Goal: Task Accomplishment & Management: Manage account settings

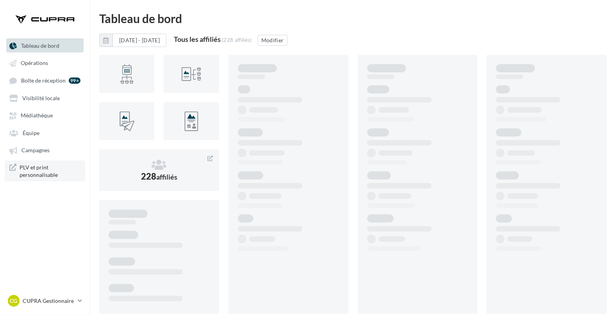
click at [34, 169] on span "PLV et print personnalisable" at bounding box center [50, 170] width 61 height 15
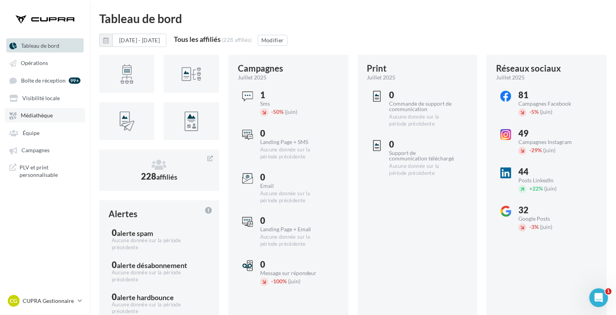
click at [29, 116] on span "Médiathèque" at bounding box center [37, 115] width 32 height 7
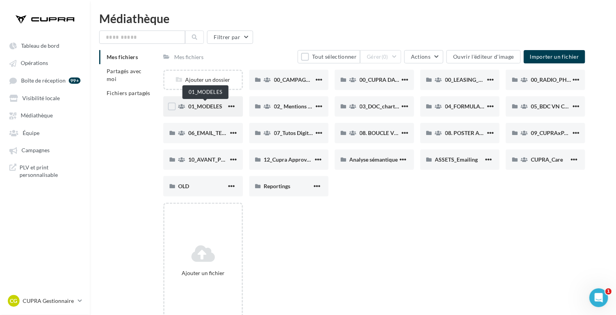
click at [210, 107] on span "01_MODELES" at bounding box center [205, 106] width 34 height 7
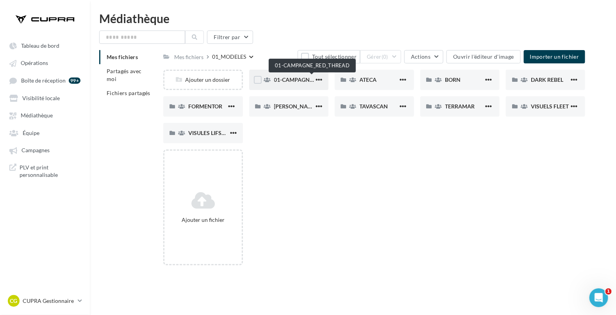
click at [302, 79] on span "01-CAMPAGNE_RED_THREAD" at bounding box center [312, 79] width 76 height 7
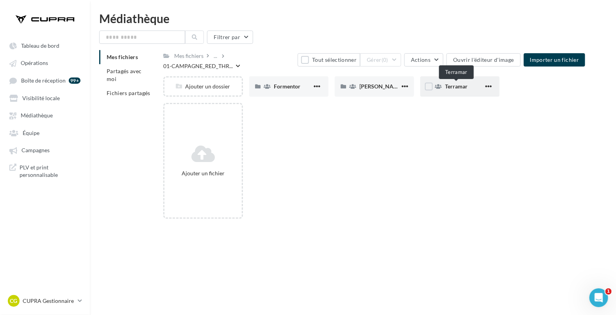
click at [457, 87] on span "Terramar" at bounding box center [456, 86] width 23 height 7
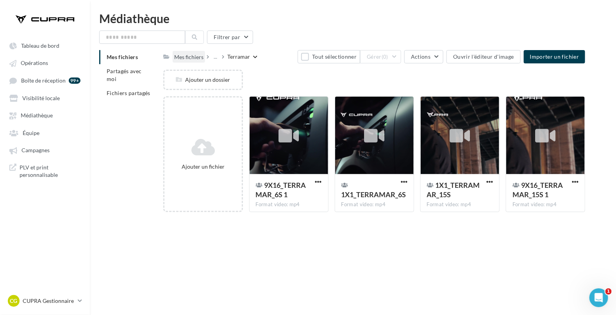
click at [194, 59] on div "Mes fichiers" at bounding box center [188, 57] width 29 height 8
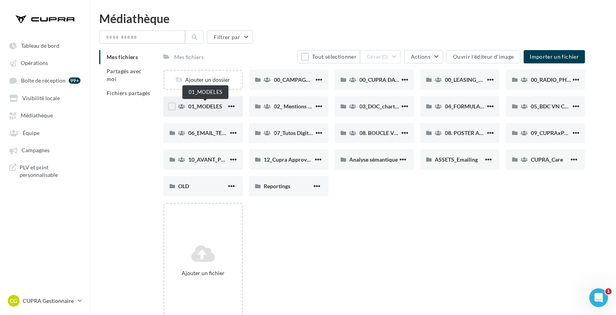
click at [202, 105] on span "01_MODELES" at bounding box center [205, 106] width 34 height 7
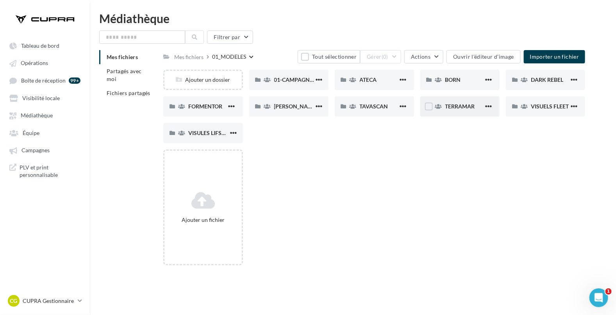
click at [457, 109] on div "TERRAMAR" at bounding box center [464, 106] width 38 height 8
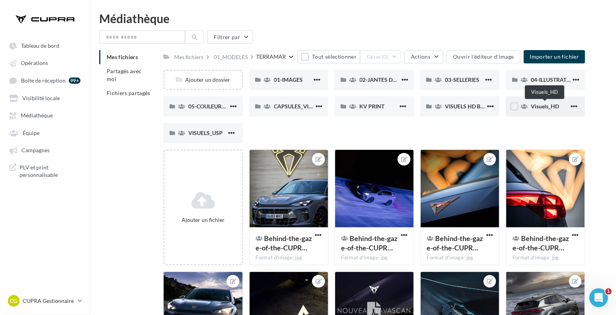
click at [545, 105] on span "Visuels_HD" at bounding box center [545, 106] width 28 height 7
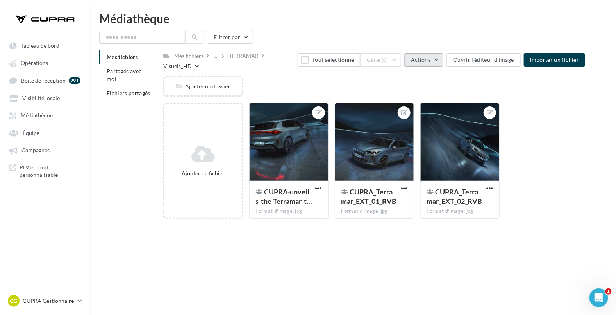
click at [433, 60] on button "Actions" at bounding box center [423, 59] width 39 height 13
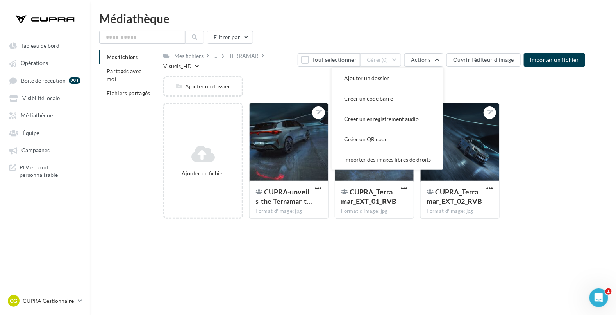
click at [184, 64] on div "Visuels_HD" at bounding box center [177, 66] width 29 height 8
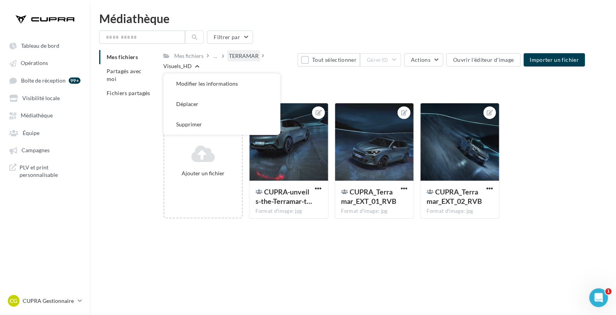
click at [236, 56] on div "TERRAMAR" at bounding box center [244, 56] width 30 height 8
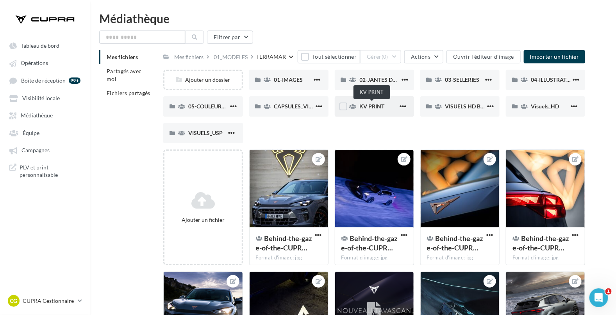
click at [371, 106] on span "KV PRINT" at bounding box center [372, 106] width 25 height 7
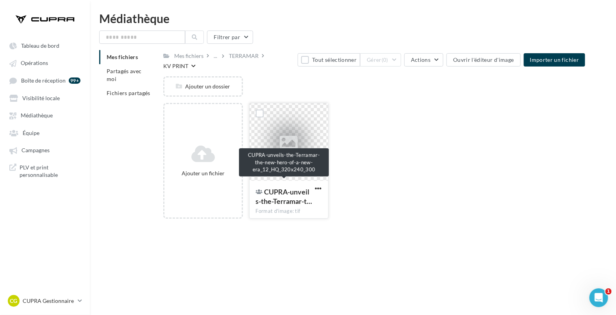
click at [294, 188] on span "CUPRA-unveils-the-Terramar-t…" at bounding box center [284, 196] width 57 height 18
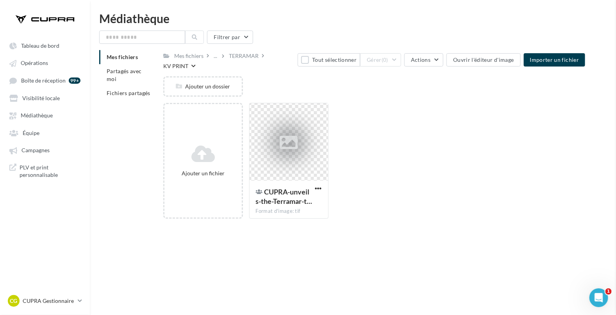
click at [320, 185] on span "button" at bounding box center [318, 188] width 7 height 7
click at [277, 214] on button "Télécharger" at bounding box center [280, 224] width 87 height 20
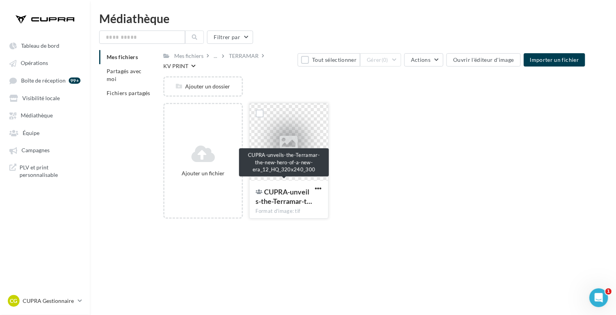
click at [286, 189] on span "CUPRA-unveils-the-Terramar-t…" at bounding box center [284, 196] width 57 height 18
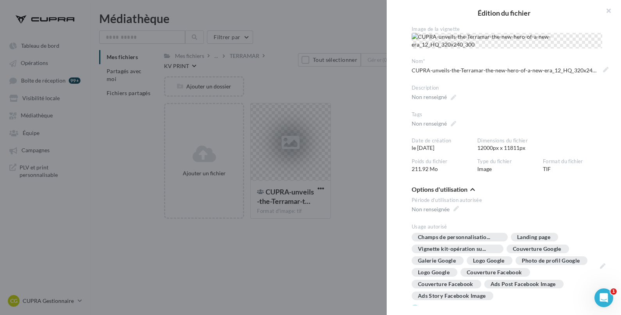
click at [347, 184] on div at bounding box center [310, 157] width 621 height 315
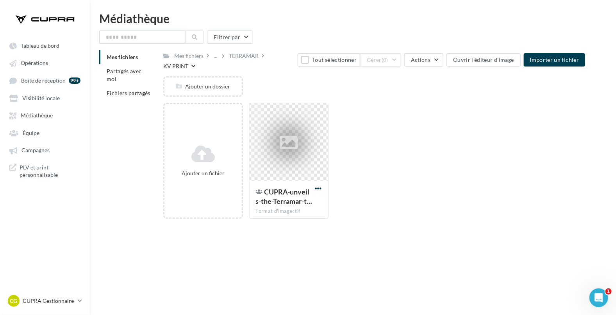
click at [319, 185] on span "button" at bounding box center [318, 188] width 7 height 7
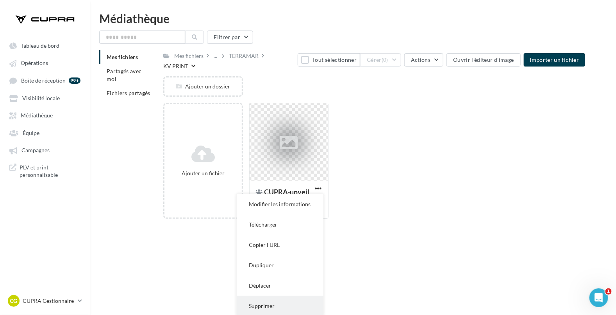
click at [270, 303] on button "Supprimer" at bounding box center [280, 305] width 87 height 20
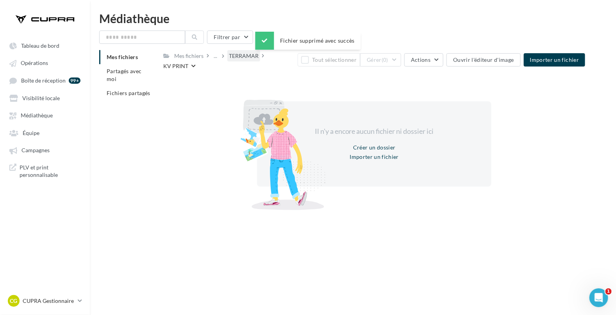
click at [259, 57] on div "TERRAMAR" at bounding box center [243, 55] width 33 height 11
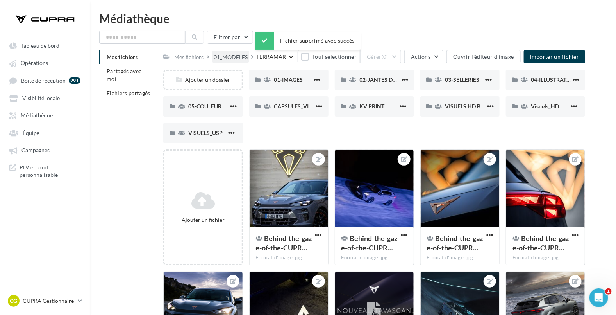
click at [240, 57] on div "01_MODELES" at bounding box center [231, 57] width 34 height 8
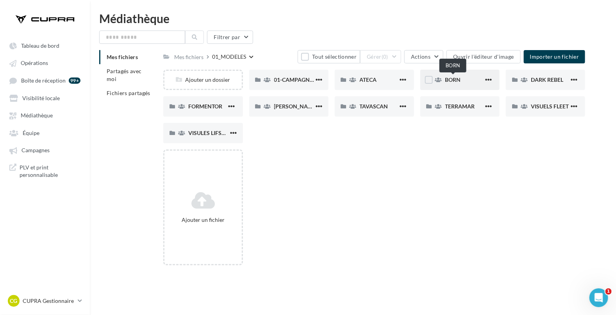
click at [454, 79] on span "BORN" at bounding box center [453, 79] width 16 height 7
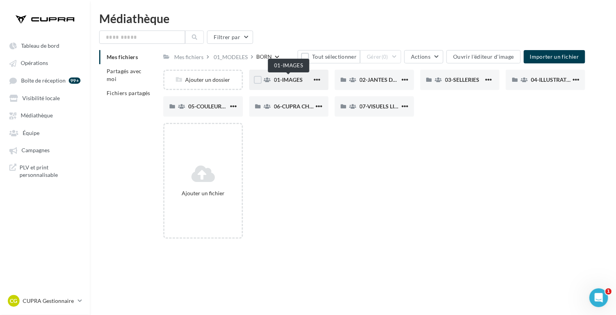
click at [281, 79] on span "01-IMAGES" at bounding box center [288, 79] width 29 height 7
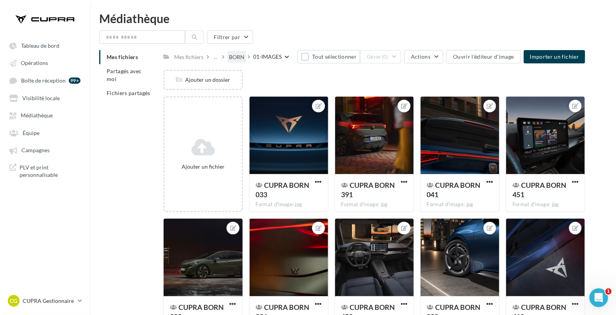
click at [239, 54] on div "BORN" at bounding box center [237, 57] width 16 height 8
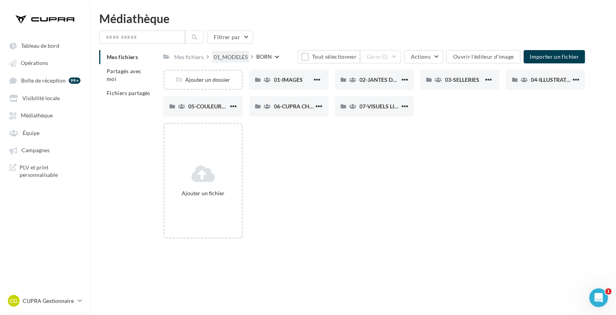
click at [231, 55] on div "01_MODELES" at bounding box center [231, 57] width 34 height 8
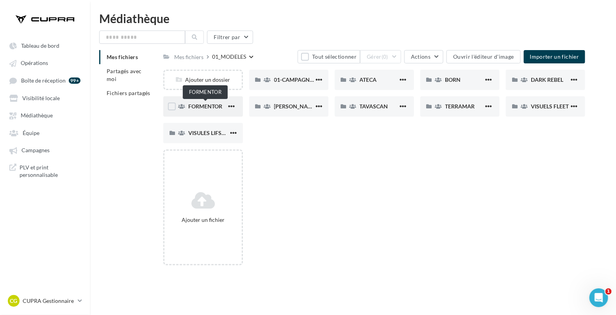
click at [209, 106] on span "FORMENTOR" at bounding box center [205, 106] width 34 height 7
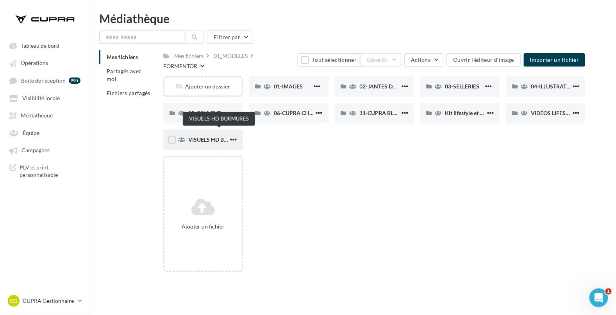
click at [213, 136] on span "VISUELS HD BORMURES" at bounding box center [219, 139] width 62 height 7
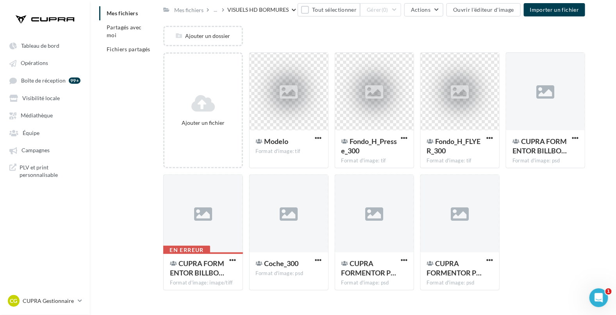
scroll to position [59, 0]
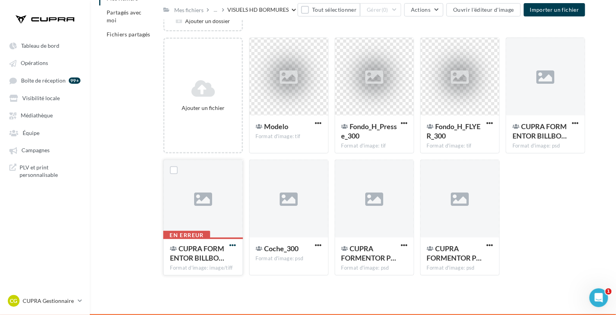
click at [236, 243] on span "button" at bounding box center [233, 244] width 7 height 7
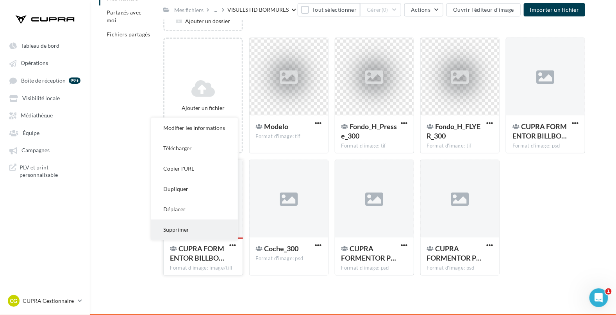
click at [192, 228] on button "Supprimer" at bounding box center [194, 229] width 87 height 20
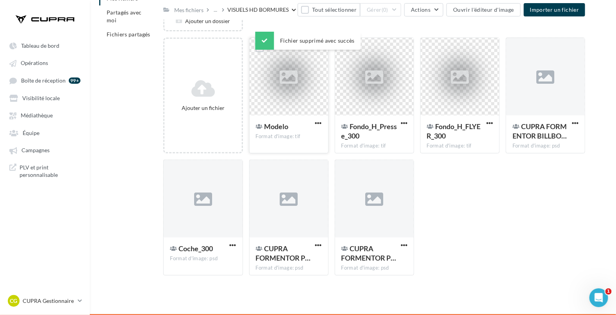
click at [279, 127] on span "Modelo" at bounding box center [276, 126] width 24 height 9
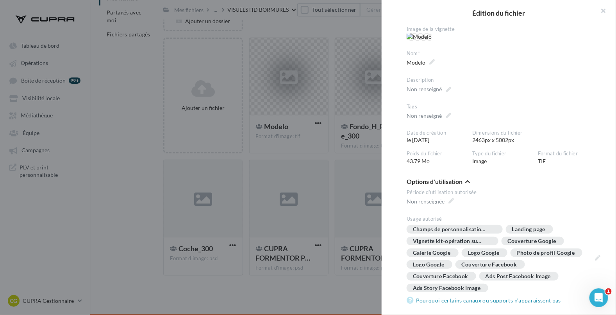
click at [341, 131] on div at bounding box center [308, 157] width 616 height 315
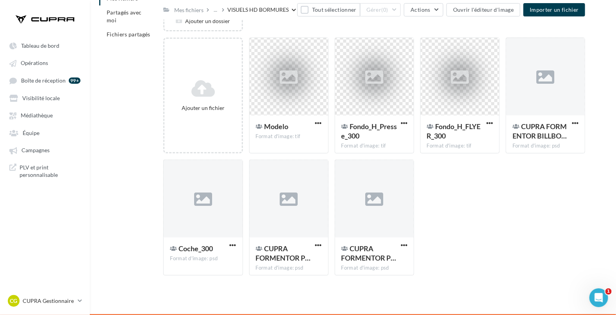
scroll to position [14, 0]
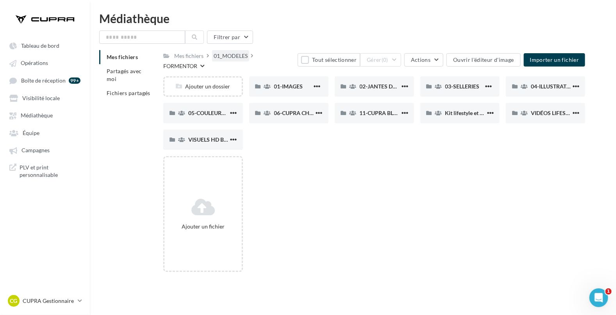
click at [235, 57] on div "01_MODELES" at bounding box center [231, 56] width 34 height 8
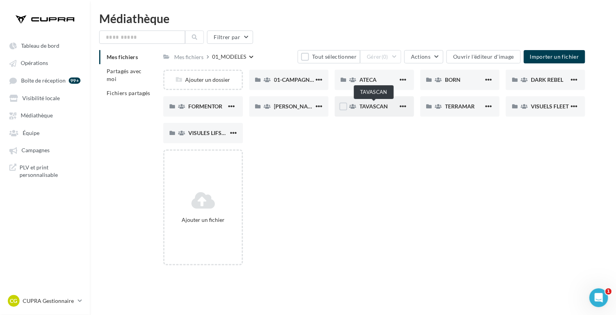
click at [377, 107] on span "TAVASCAN" at bounding box center [374, 106] width 29 height 7
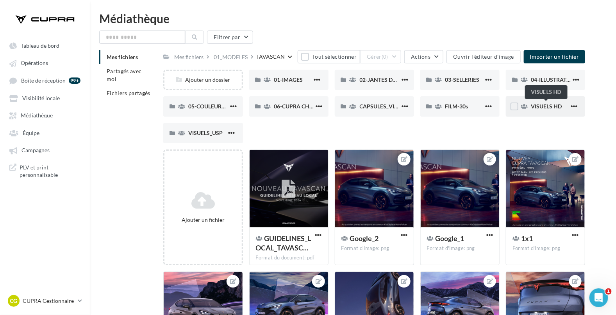
click at [534, 107] on span "VISUELS HD" at bounding box center [546, 106] width 31 height 7
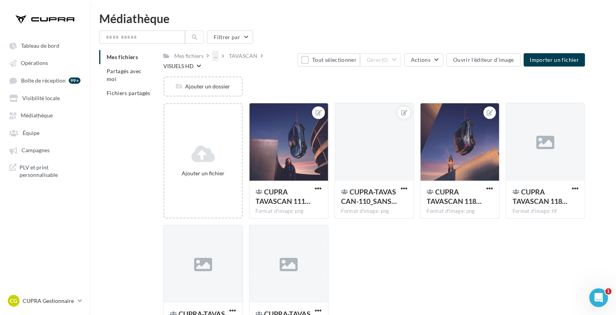
click at [214, 57] on div "..." at bounding box center [215, 55] width 7 height 11
click at [233, 72] on button "01_MODELES" at bounding box center [271, 75] width 116 height 20
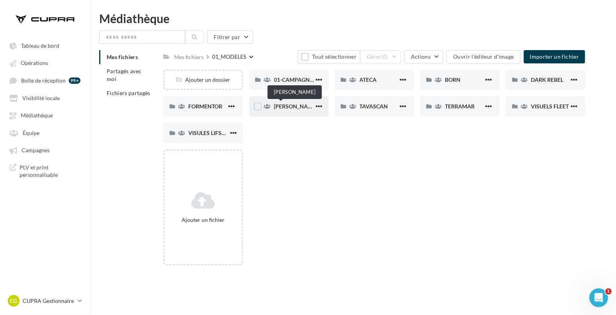
click at [281, 105] on span "[PERSON_NAME]" at bounding box center [296, 106] width 44 height 7
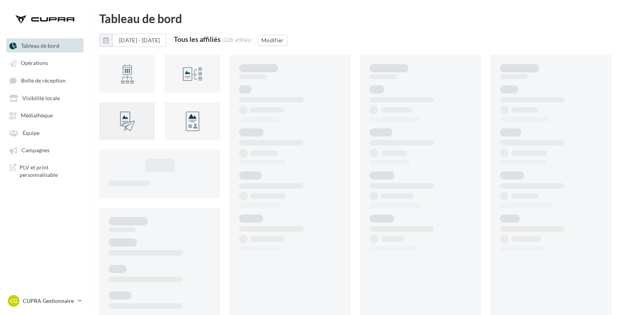
click at [43, 113] on span "Médiathèque" at bounding box center [37, 115] width 32 height 7
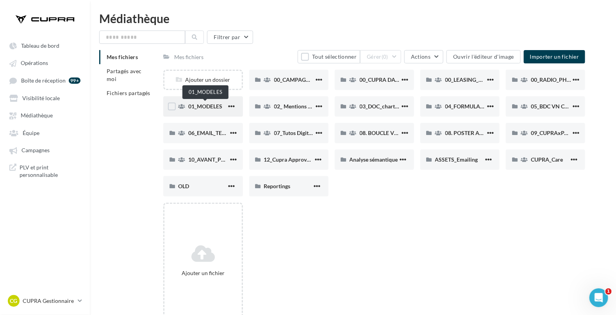
click at [207, 106] on span "01_MODELES" at bounding box center [205, 106] width 34 height 7
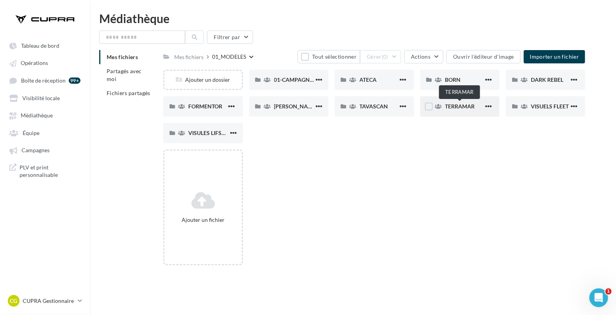
click at [458, 109] on span "TERRAMAR" at bounding box center [460, 106] width 30 height 7
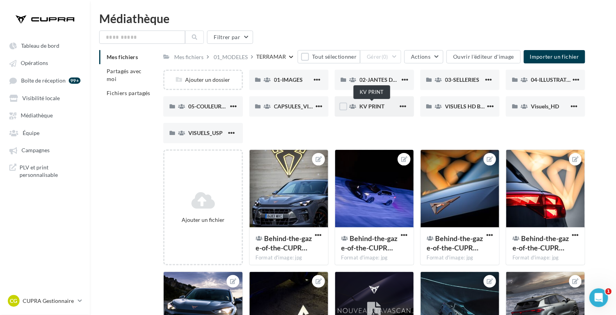
click at [373, 106] on span "KV PRINT" at bounding box center [372, 106] width 25 height 7
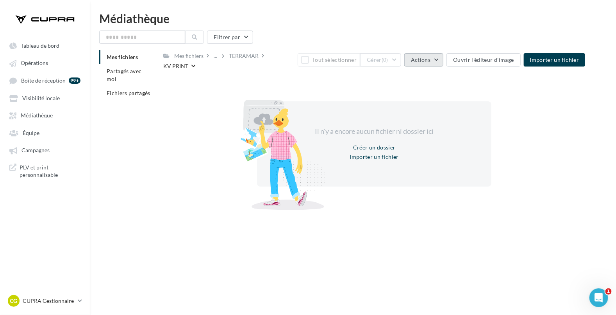
click at [434, 61] on button "Actions" at bounding box center [423, 59] width 39 height 13
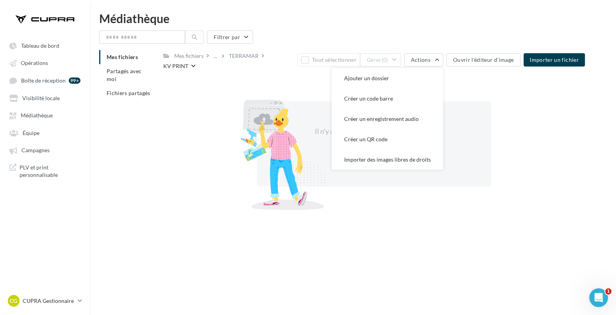
click at [279, 81] on div at bounding box center [281, 141] width 90 height 137
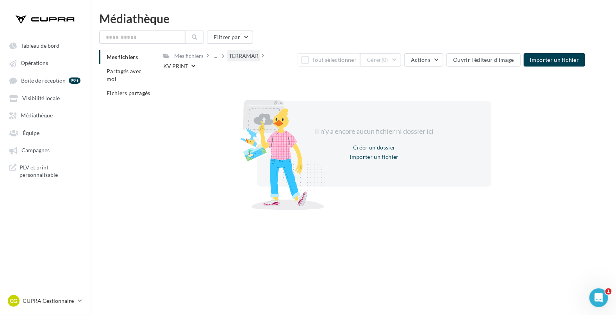
click at [252, 59] on div "TERRAMAR" at bounding box center [244, 56] width 30 height 8
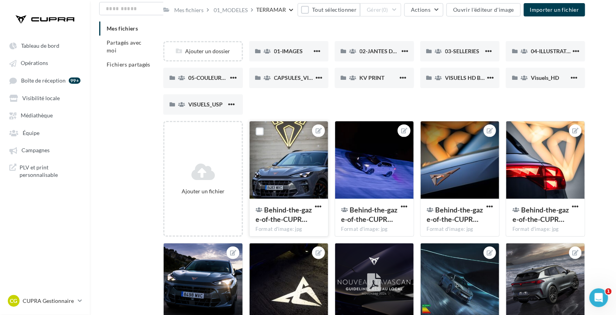
scroll to position [25, 0]
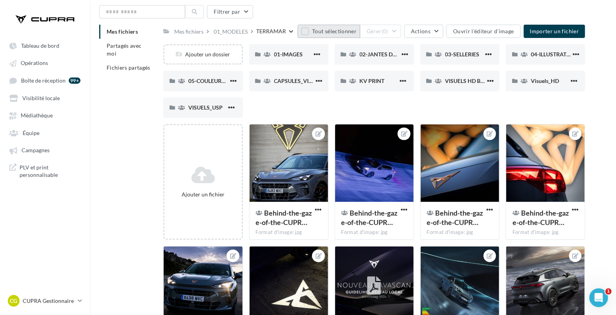
click at [329, 33] on button "Tout sélectionner" at bounding box center [329, 31] width 63 height 13
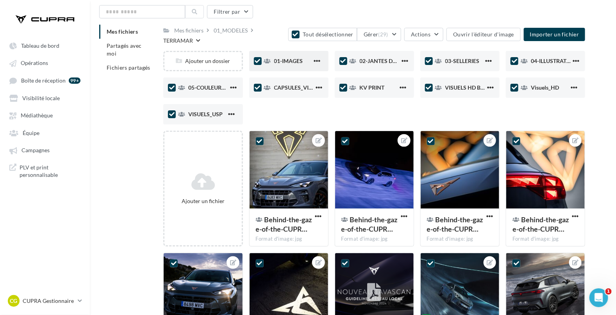
click at [257, 61] on icon at bounding box center [257, 60] width 5 height 5
click at [258, 88] on icon at bounding box center [257, 87] width 5 height 5
click at [348, 59] on div "02-JANTES DÉTOURÉES" at bounding box center [374, 61] width 79 height 20
click at [346, 85] on icon at bounding box center [343, 87] width 5 height 5
click at [431, 60] on icon at bounding box center [428, 60] width 5 height 5
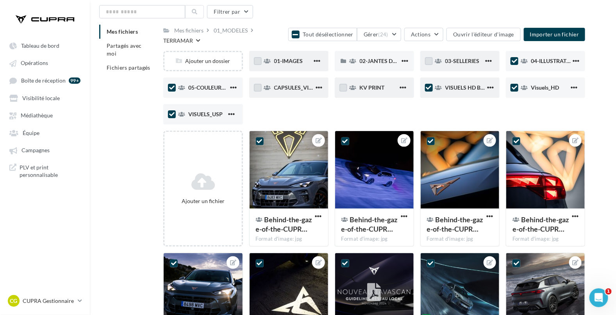
click at [431, 90] on label at bounding box center [429, 88] width 8 height 8
click at [514, 61] on icon at bounding box center [514, 60] width 5 height 5
click at [518, 91] on div at bounding box center [515, 89] width 8 height 10
click at [516, 88] on icon at bounding box center [514, 87] width 5 height 5
click at [174, 88] on icon at bounding box center [171, 87] width 5 height 5
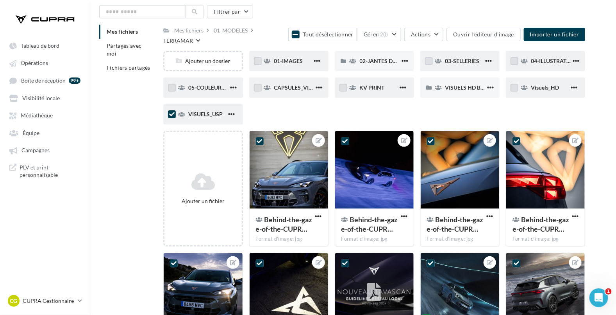
click at [172, 113] on icon at bounding box center [171, 113] width 5 height 5
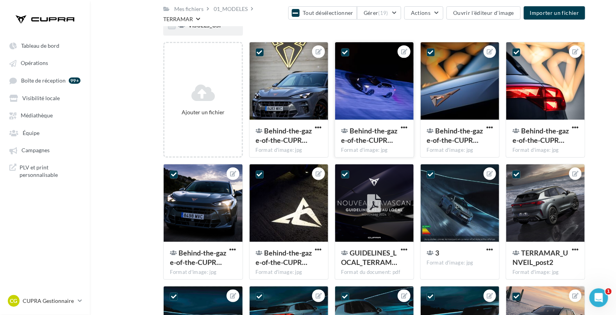
scroll to position [0, 0]
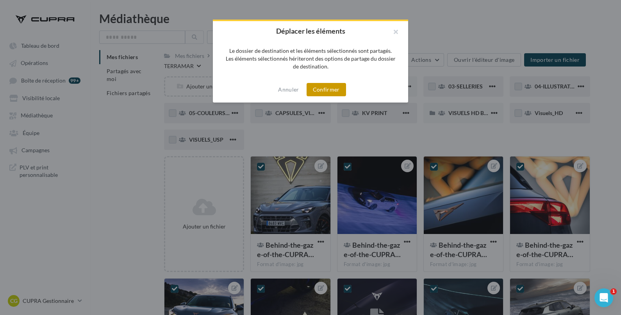
click at [326, 89] on button "Confirmer" at bounding box center [326, 89] width 39 height 13
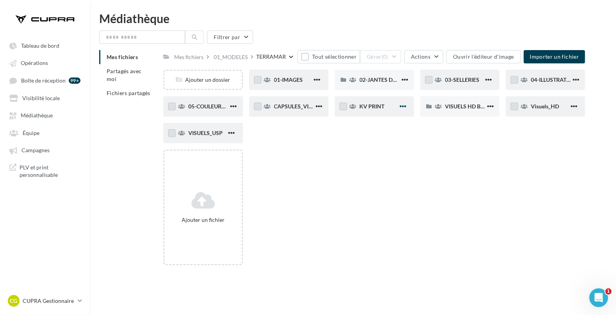
click at [403, 104] on span "button" at bounding box center [403, 106] width 7 height 7
click at [342, 162] on button "Supprimer" at bounding box center [364, 163] width 87 height 20
click at [531, 105] on span "Visuels_HD" at bounding box center [545, 106] width 28 height 7
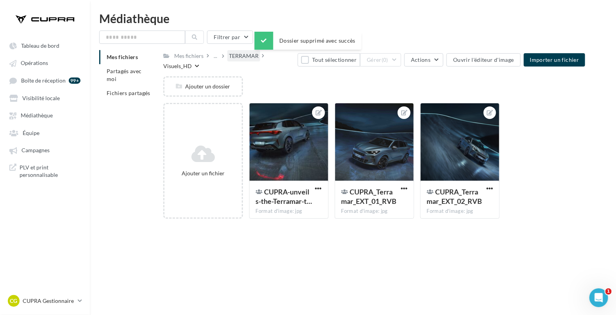
click at [245, 57] on div "TERRAMAR" at bounding box center [244, 56] width 30 height 8
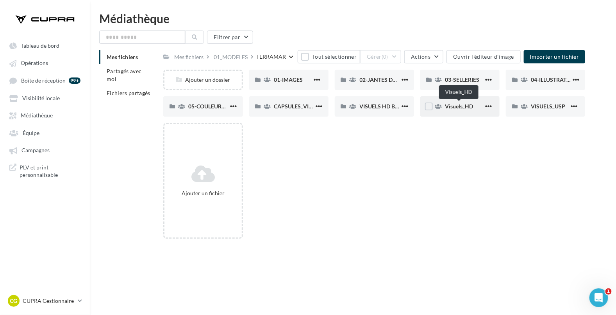
click at [458, 105] on span "Visuels_HD" at bounding box center [459, 106] width 28 height 7
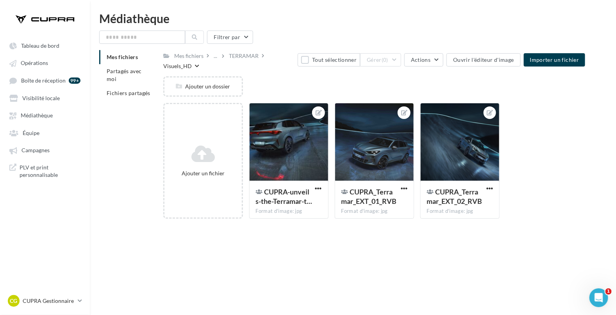
click at [185, 63] on div "Visuels_HD" at bounding box center [177, 66] width 29 height 8
click at [173, 68] on div "Visuels_HD" at bounding box center [177, 66] width 29 height 8
click at [241, 58] on div "TERRAMAR" at bounding box center [244, 56] width 30 height 8
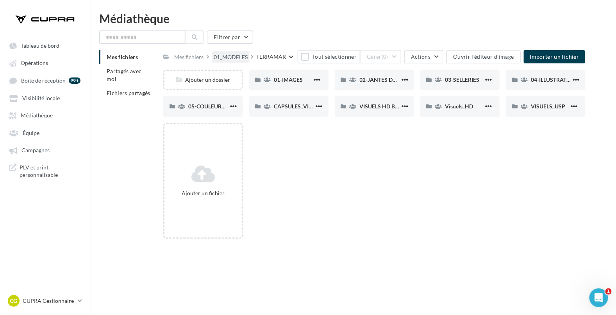
click at [234, 52] on div "01_MODELES" at bounding box center [230, 56] width 37 height 11
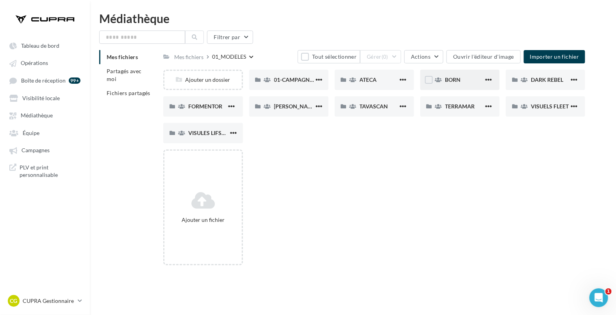
click at [462, 80] on div "BORN" at bounding box center [464, 80] width 38 height 8
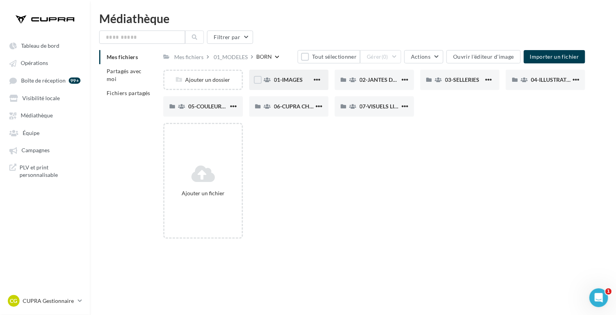
click at [293, 84] on div "01-IMAGES" at bounding box center [288, 80] width 79 height 20
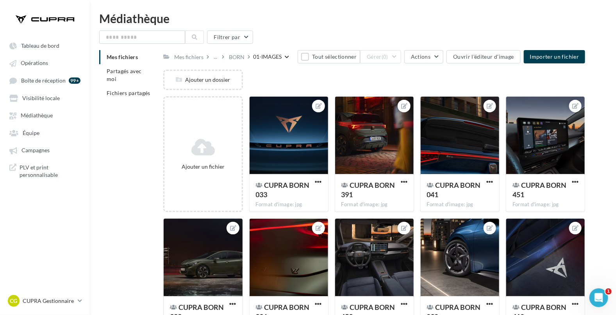
drag, startPoint x: 241, startPoint y: 56, endPoint x: 248, endPoint y: 57, distance: 6.8
click at [248, 57] on div "BORN" at bounding box center [240, 56] width 26 height 11
click at [233, 57] on div "BORN" at bounding box center [237, 57] width 16 height 8
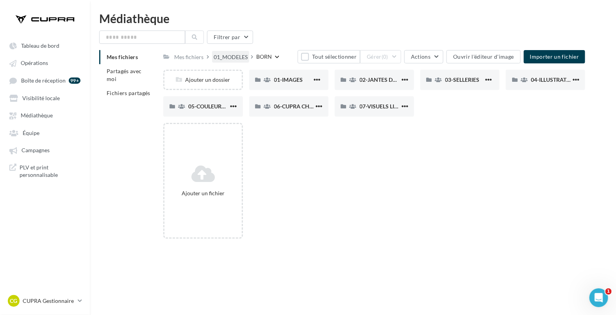
click at [230, 53] on div "01_MODELES" at bounding box center [231, 57] width 34 height 8
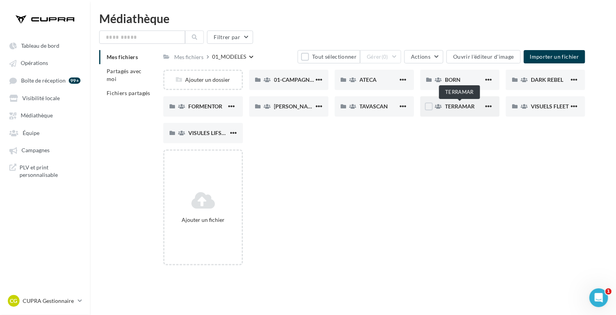
click at [461, 106] on span "TERRAMAR" at bounding box center [460, 106] width 30 height 7
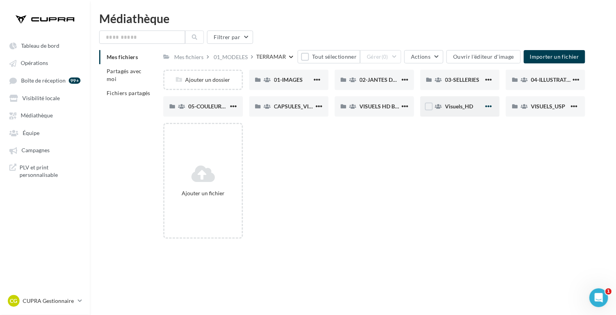
click at [490, 109] on span "button" at bounding box center [488, 106] width 7 height 7
click at [506, 135] on div "Ajouter un fichier" at bounding box center [377, 184] width 428 height 122
click at [390, 108] on span "VISUELS HD BROMURES" at bounding box center [391, 106] width 62 height 7
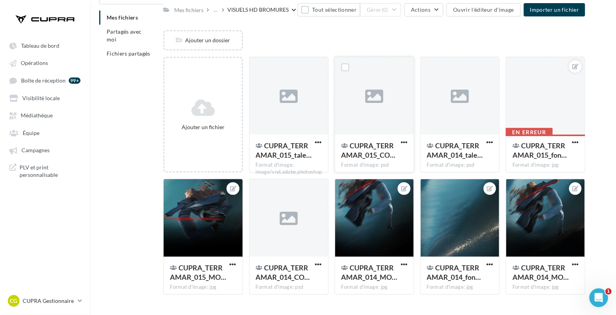
scroll to position [59, 0]
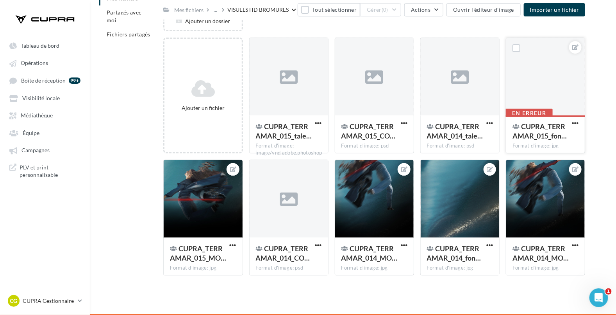
click at [580, 120] on button "button" at bounding box center [575, 124] width 10 height 8
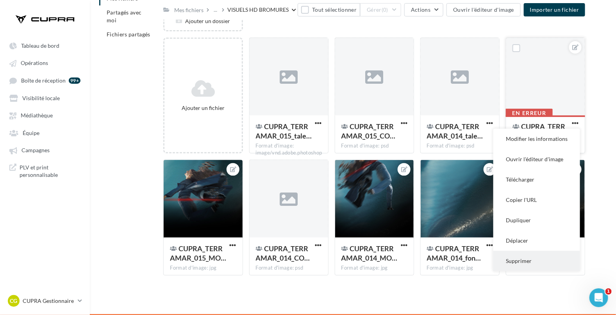
click at [528, 257] on button "Supprimer" at bounding box center [536, 260] width 87 height 20
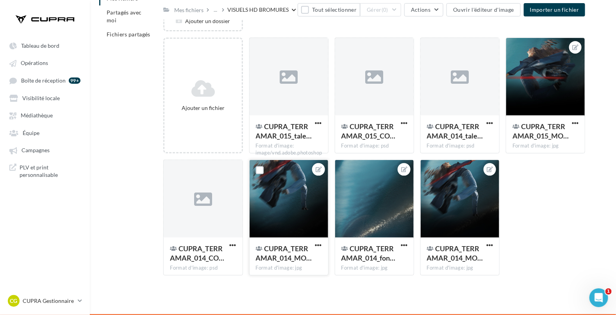
click at [319, 194] on div at bounding box center [289, 199] width 79 height 78
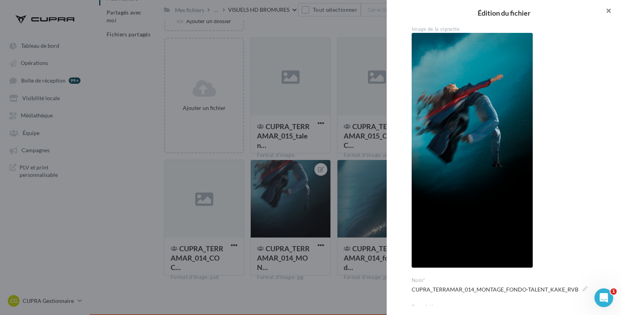
click at [608, 10] on button "button" at bounding box center [605, 11] width 31 height 23
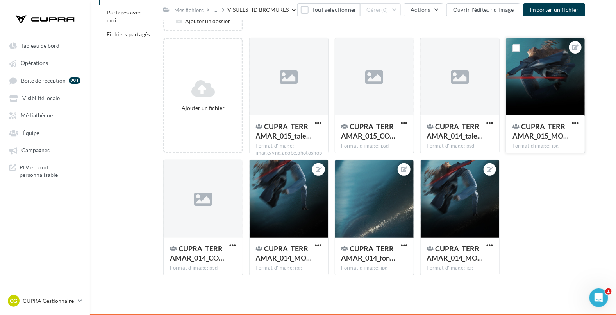
click at [540, 93] on div at bounding box center [545, 77] width 79 height 78
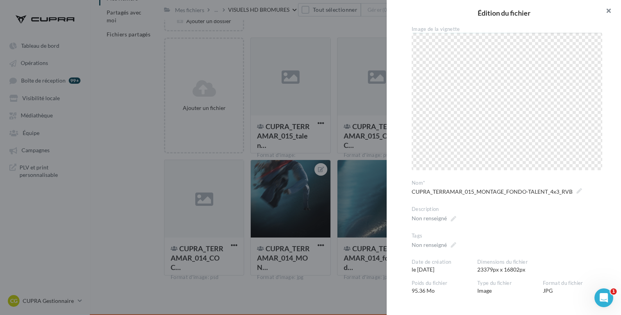
click at [608, 4] on button "button" at bounding box center [605, 11] width 31 height 23
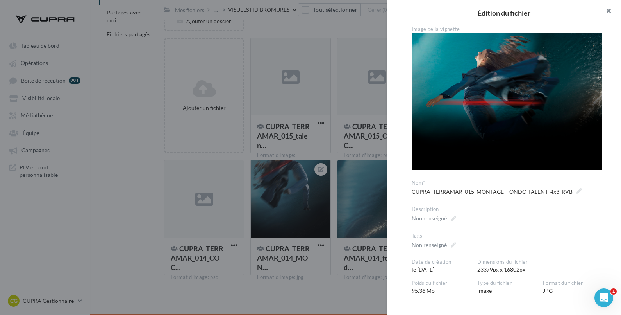
click at [612, 12] on button "button" at bounding box center [605, 11] width 31 height 23
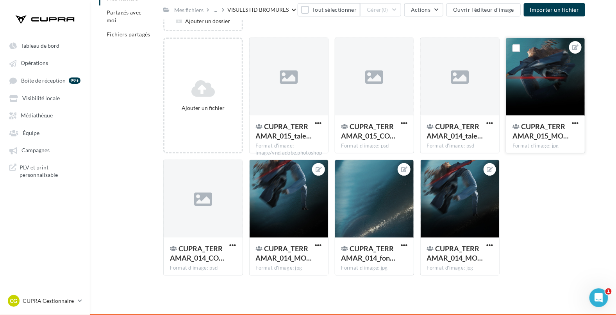
click at [538, 79] on div at bounding box center [545, 77] width 79 height 78
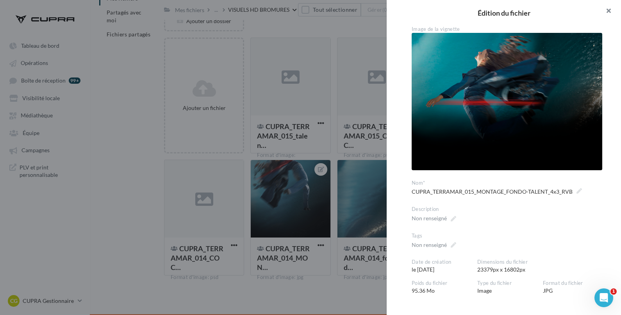
click at [607, 11] on button "button" at bounding box center [605, 11] width 31 height 23
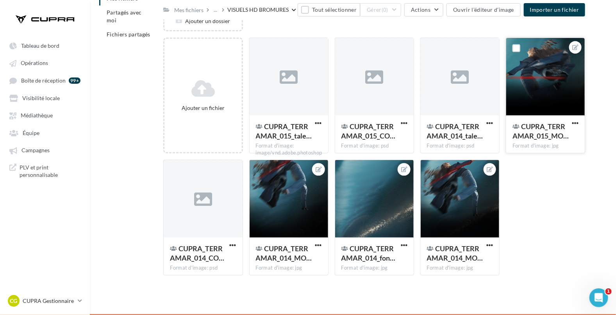
click at [556, 68] on div at bounding box center [545, 77] width 79 height 78
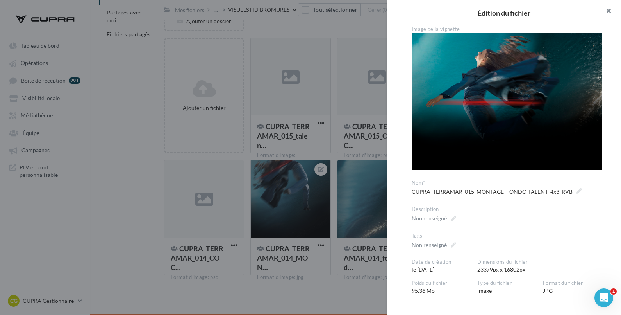
click at [609, 10] on button "button" at bounding box center [605, 11] width 31 height 23
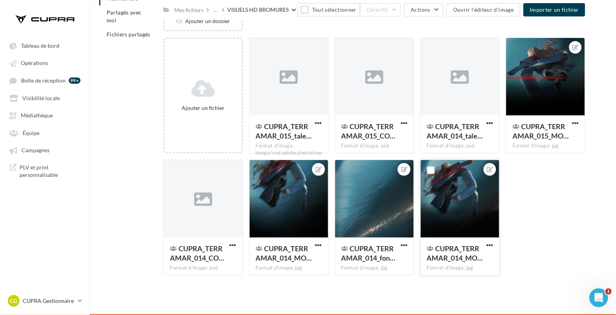
click at [470, 185] on div at bounding box center [460, 199] width 79 height 78
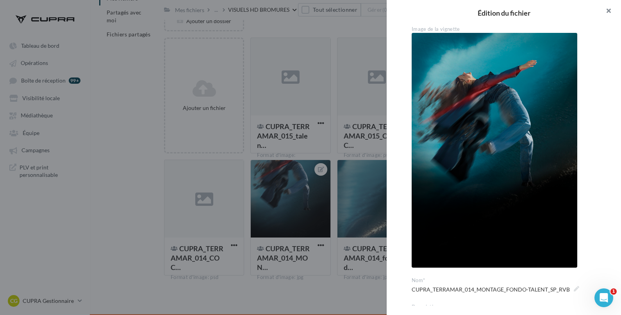
click at [609, 11] on button "button" at bounding box center [605, 11] width 31 height 23
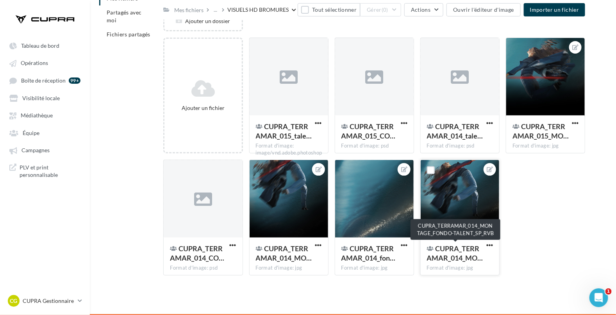
click at [456, 250] on span "CUPRA_TERRAMAR_014_MO…" at bounding box center [455, 253] width 56 height 18
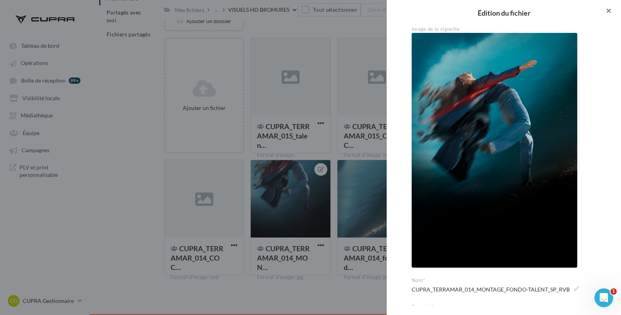
click at [611, 11] on button "button" at bounding box center [605, 11] width 31 height 23
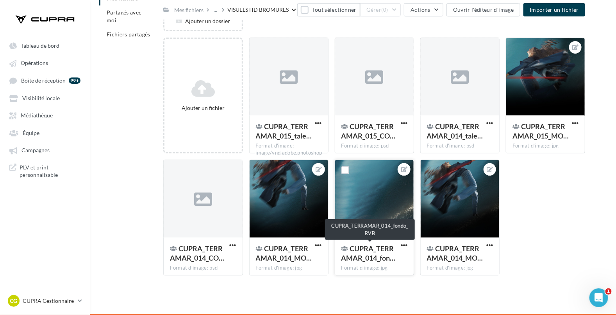
click at [375, 252] on div "CUPRA_TERRAMAR_014_fon…" at bounding box center [369, 252] width 57 height 19
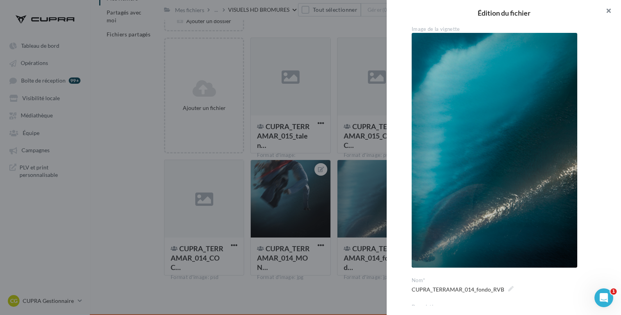
click at [608, 11] on button "button" at bounding box center [605, 11] width 31 height 23
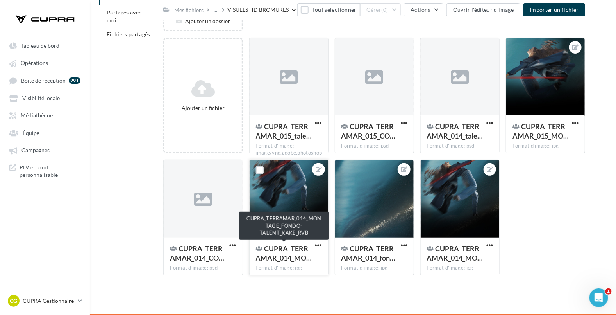
click at [281, 250] on span "CUPRA_TERRAMAR_014_MO…" at bounding box center [284, 253] width 56 height 18
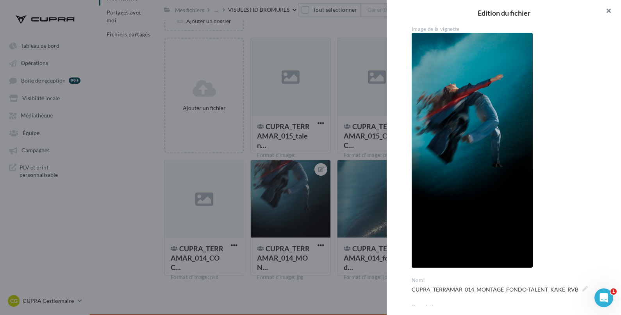
click at [608, 13] on button "button" at bounding box center [605, 11] width 31 height 23
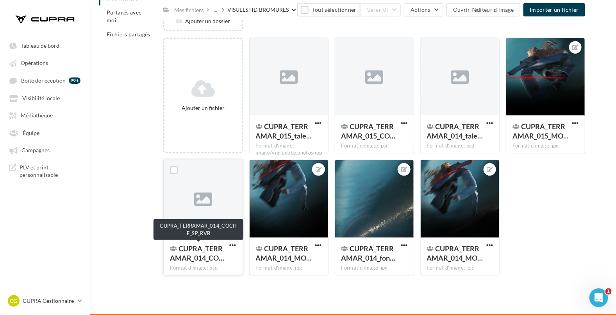
click at [195, 253] on span "CUPRA_TERRAMAR_014_CO…" at bounding box center [197, 253] width 54 height 18
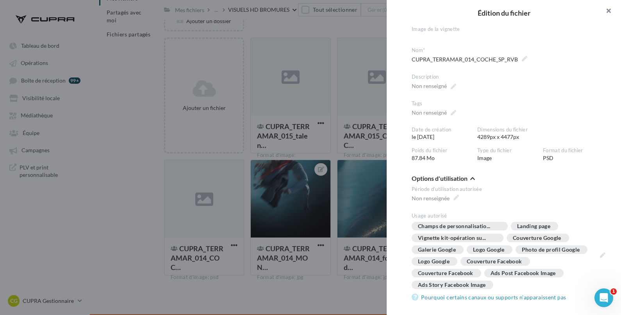
click at [607, 13] on button "button" at bounding box center [605, 11] width 31 height 23
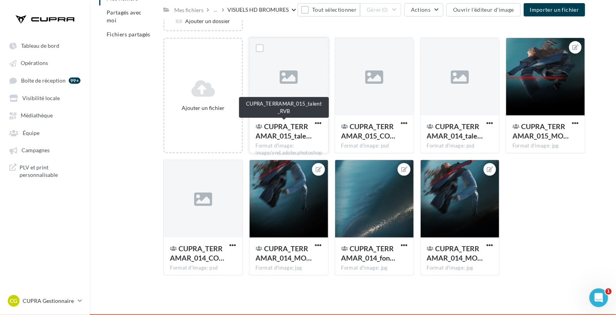
scroll to position [0, 0]
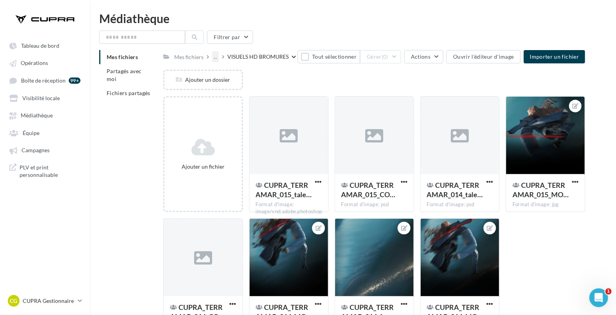
click at [215, 56] on div "..." at bounding box center [215, 56] width 7 height 11
click at [251, 59] on div "VISUELS HD BROMURES" at bounding box center [257, 57] width 61 height 8
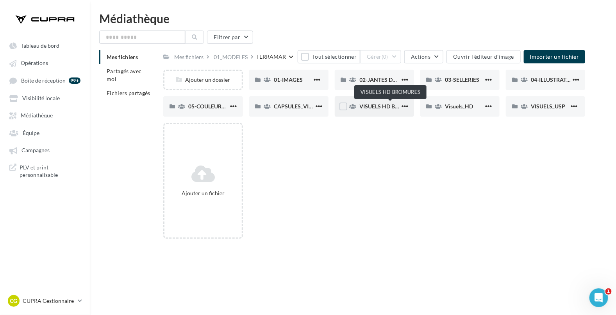
click at [380, 108] on span "VISUELS HD BROMURES" at bounding box center [391, 106] width 62 height 7
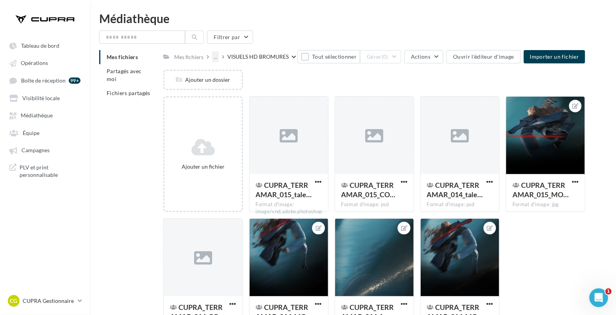
click at [213, 56] on div "..." at bounding box center [215, 56] width 7 height 11
drag, startPoint x: 244, startPoint y: 83, endPoint x: 244, endPoint y: 96, distance: 12.9
click at [244, 96] on ul "01_MODELES TERRAMAR" at bounding box center [271, 86] width 116 height 41
click at [244, 96] on button "TERRAMAR" at bounding box center [271, 96] width 116 height 20
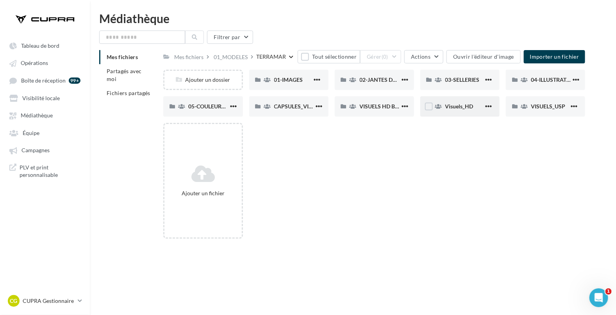
click at [463, 110] on div "Visuels_HD" at bounding box center [464, 106] width 38 height 8
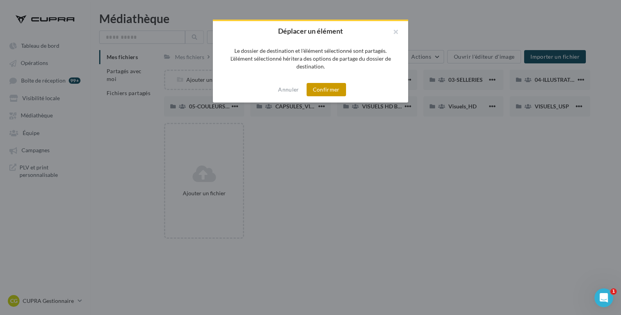
click at [326, 87] on button "Confirmer" at bounding box center [326, 89] width 39 height 13
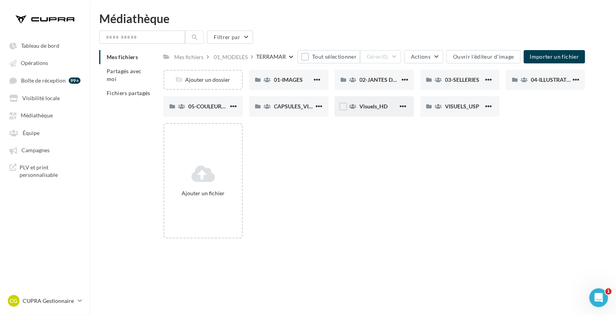
click at [368, 110] on div "Visuels_HD" at bounding box center [379, 106] width 38 height 8
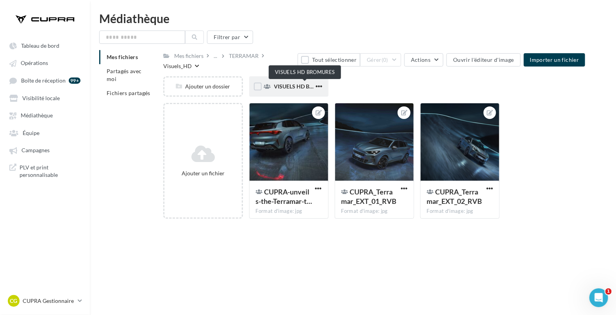
click at [287, 86] on span "VISUELS HD BROMURES" at bounding box center [305, 86] width 62 height 7
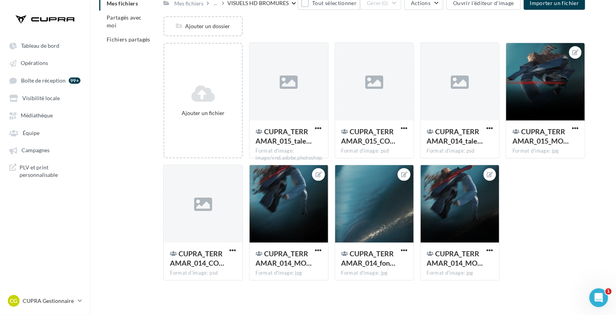
scroll to position [3, 0]
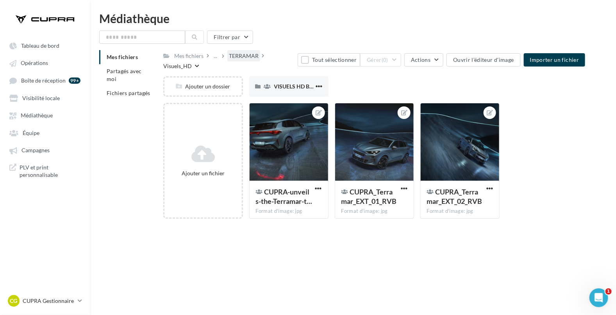
click at [238, 57] on div "TERRAMAR" at bounding box center [244, 56] width 30 height 8
